Goal: Information Seeking & Learning: Learn about a topic

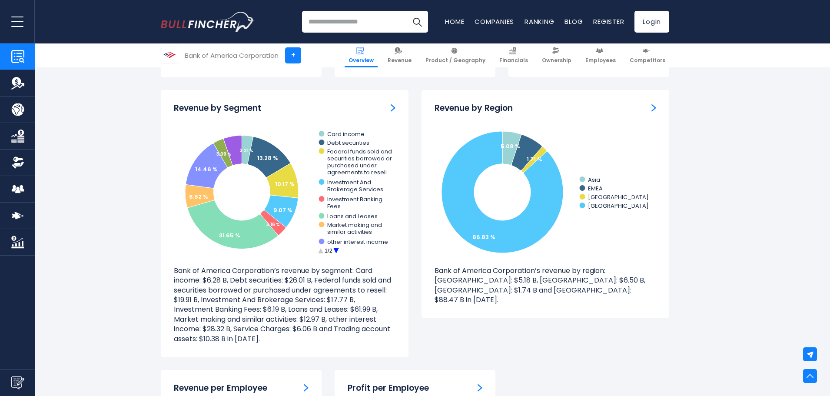
scroll to position [784, 0]
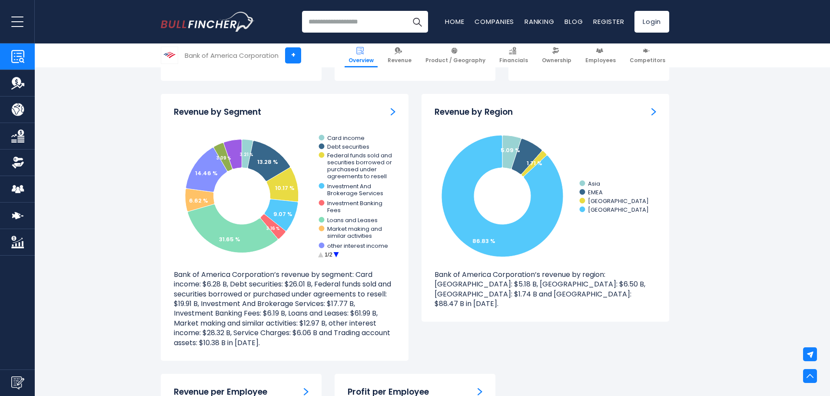
click at [334, 239] on circle at bounding box center [335, 254] width 13 height 13
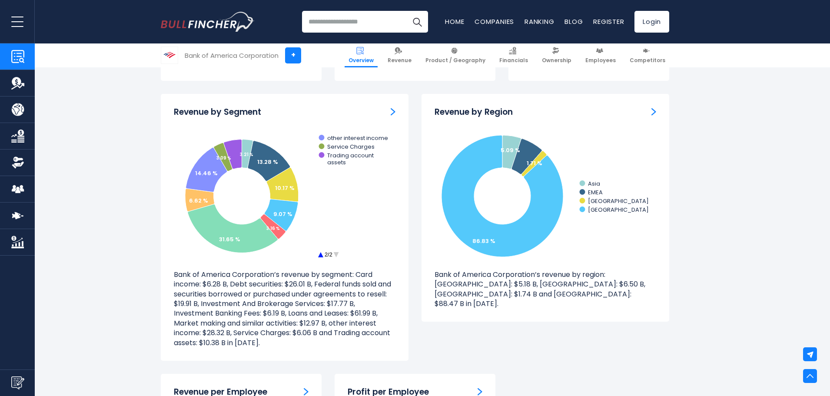
click at [392, 111] on img "Revenue by Segment" at bounding box center [393, 112] width 5 height 8
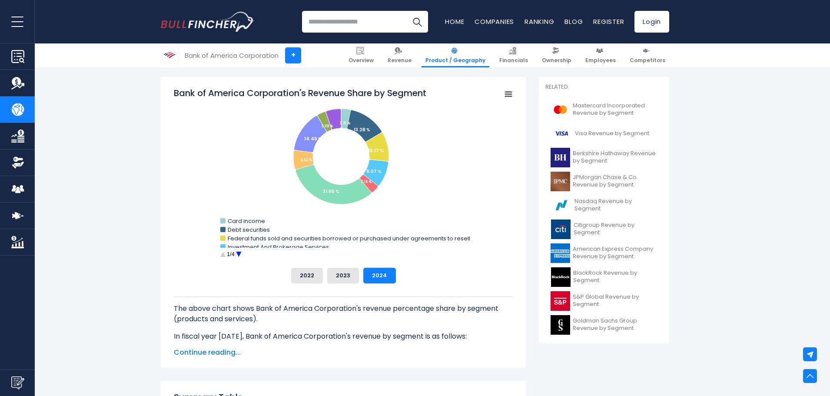
scroll to position [209, 0]
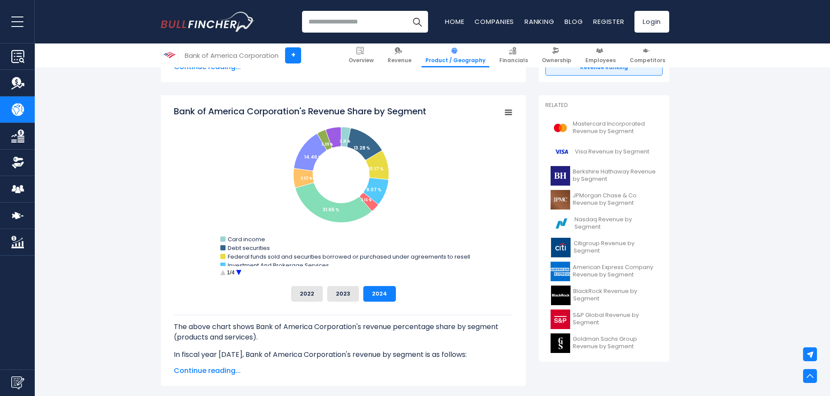
click at [240, 272] on circle "Bank of America Corporation's Revenue Share by Segment" at bounding box center [238, 272] width 13 height 13
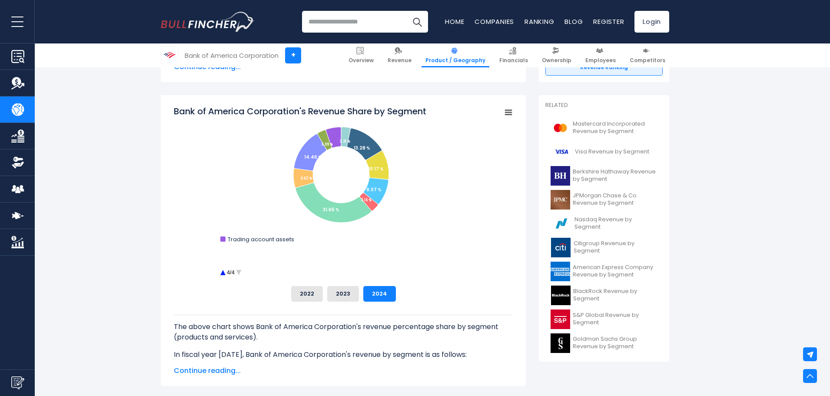
click at [510, 116] on rect "Bank of America Corporation's Revenue Share by Segment" at bounding box center [508, 112] width 12 height 12
click at [497, 127] on li "View Fullscreen" at bounding box center [478, 128] width 63 height 12
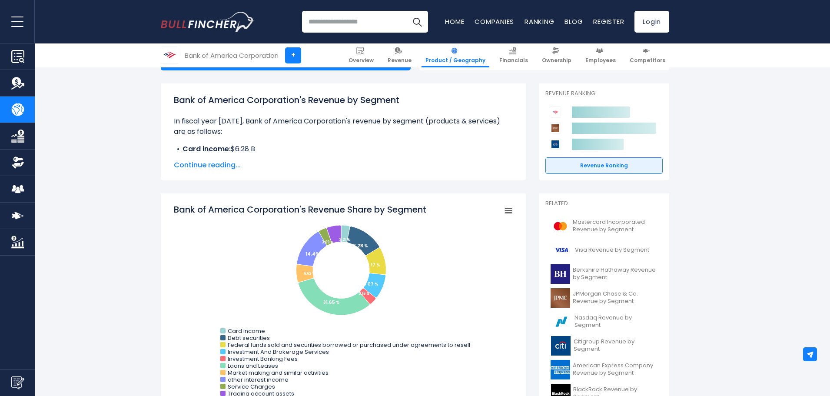
scroll to position [77, 0]
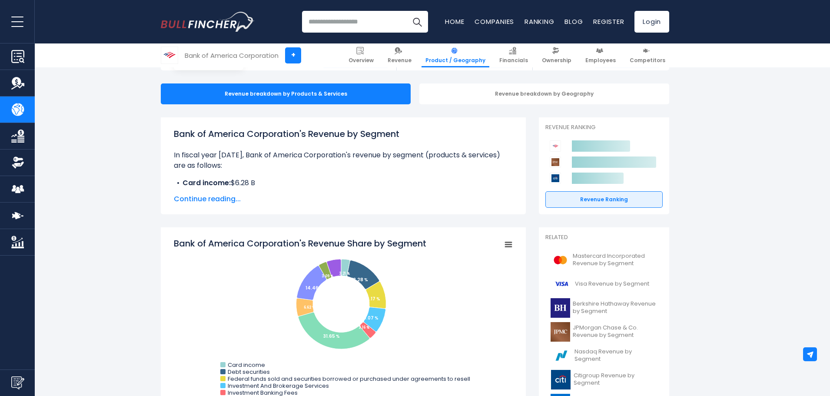
click at [204, 202] on span "Continue reading..." at bounding box center [343, 199] width 339 height 10
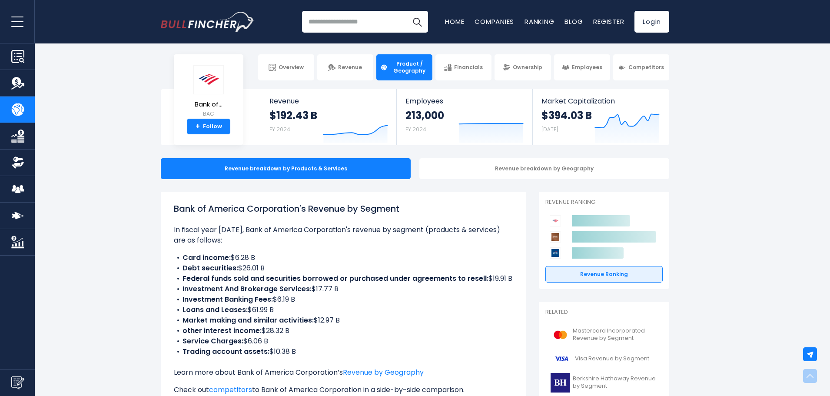
scroll to position [0, 0]
